Goal: Information Seeking & Learning: Learn about a topic

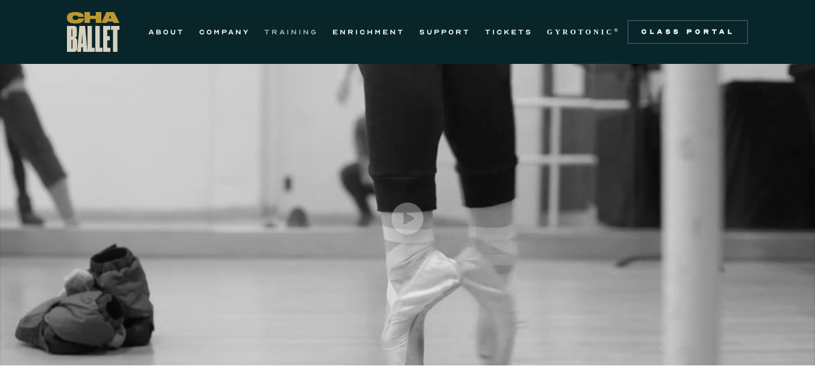
click at [286, 30] on link "TRAINING" at bounding box center [291, 32] width 54 height 14
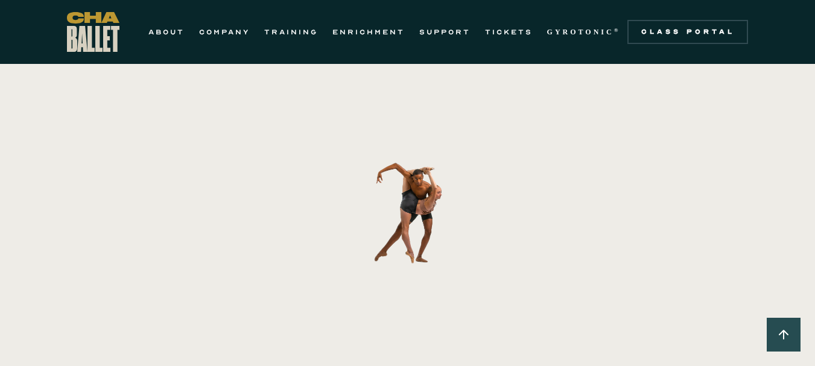
scroll to position [724, 0]
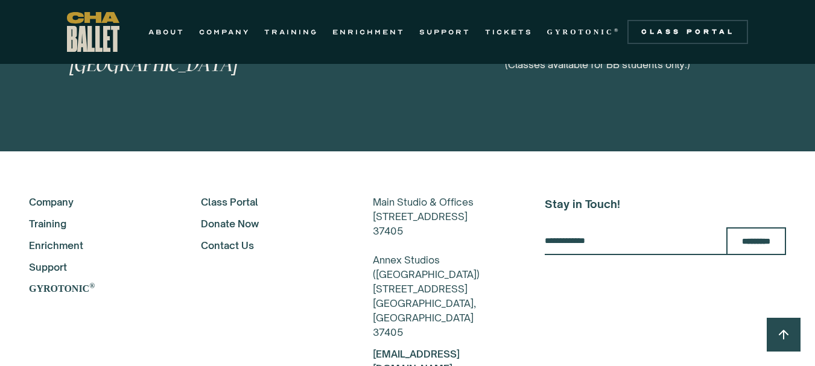
scroll to position [6326, 0]
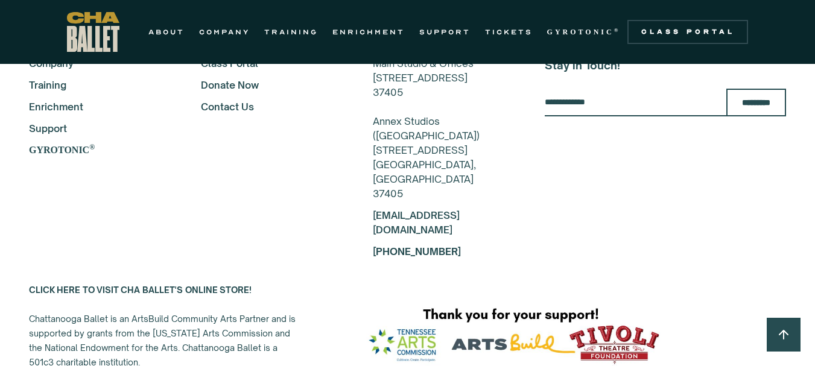
drag, startPoint x: 60, startPoint y: 316, endPoint x: 144, endPoint y: 319, distance: 83.3
click at [88, 303] on div "About Company Training Enrichment Support GYROTONIC ® Class Portal Donate Now C…" at bounding box center [407, 254] width 815 height 397
drag, startPoint x: 59, startPoint y: 315, endPoint x: 114, endPoint y: 317, distance: 54.9
